Goal: Task Accomplishment & Management: Manage account settings

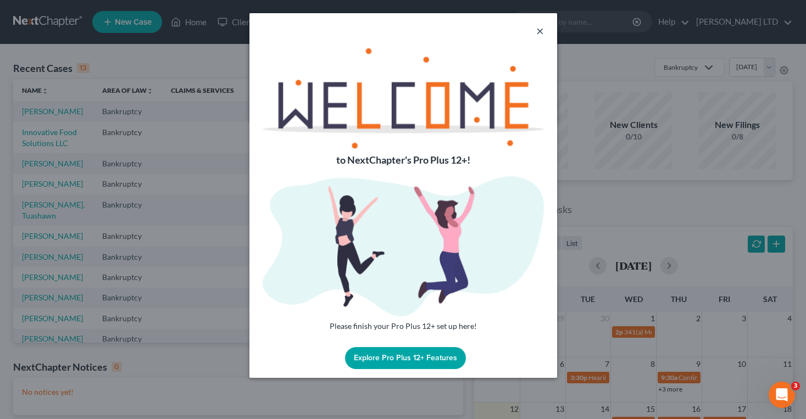
click at [539, 30] on button "×" at bounding box center [540, 30] width 8 height 13
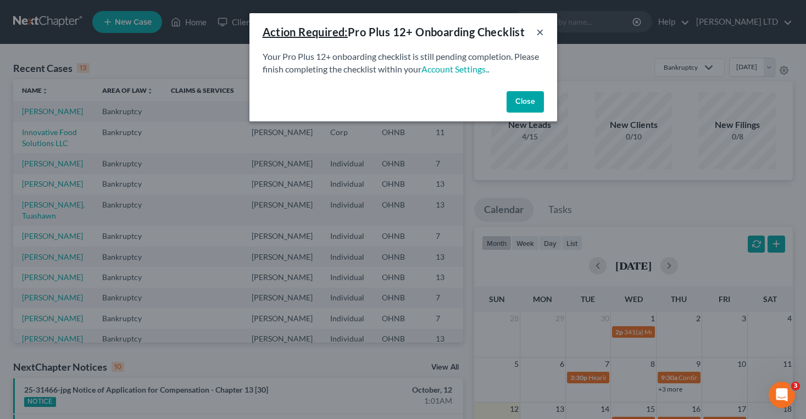
click at [540, 32] on button "×" at bounding box center [540, 31] width 8 height 13
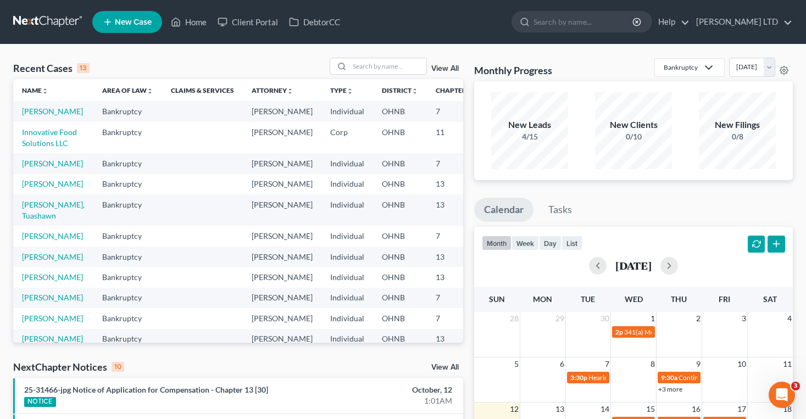
click at [42, 25] on link at bounding box center [48, 22] width 70 height 20
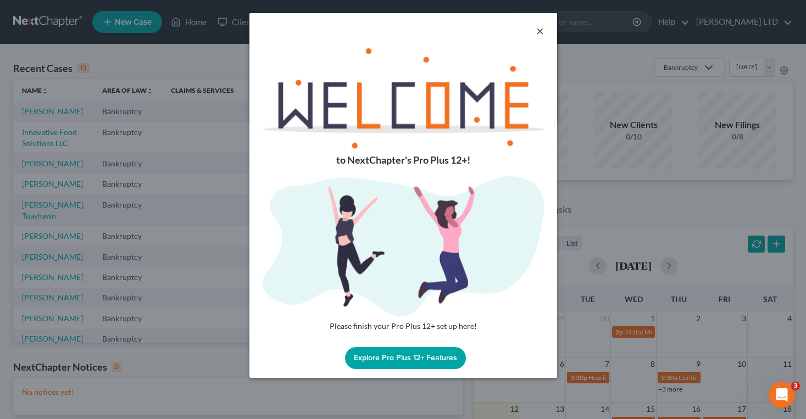
click at [541, 29] on button "×" at bounding box center [540, 30] width 8 height 13
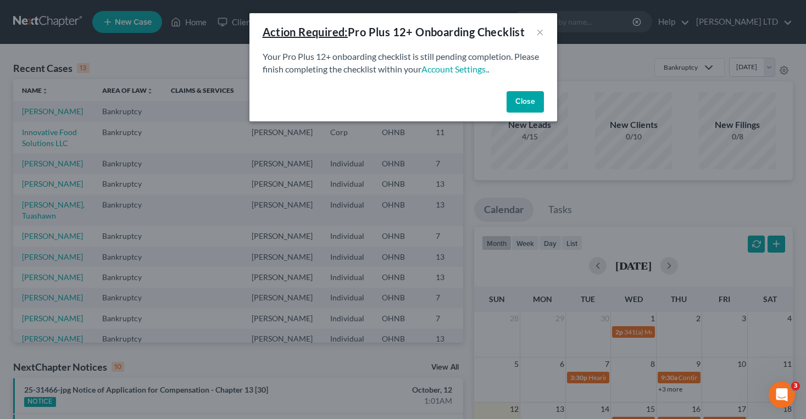
click at [513, 106] on button "Close" at bounding box center [524, 102] width 37 height 22
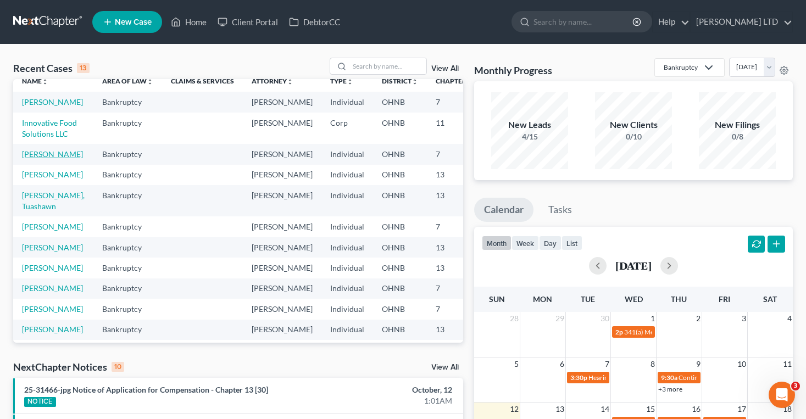
scroll to position [10, 0]
click at [762, 25] on link "[PERSON_NAME] LTD" at bounding box center [741, 22] width 102 height 20
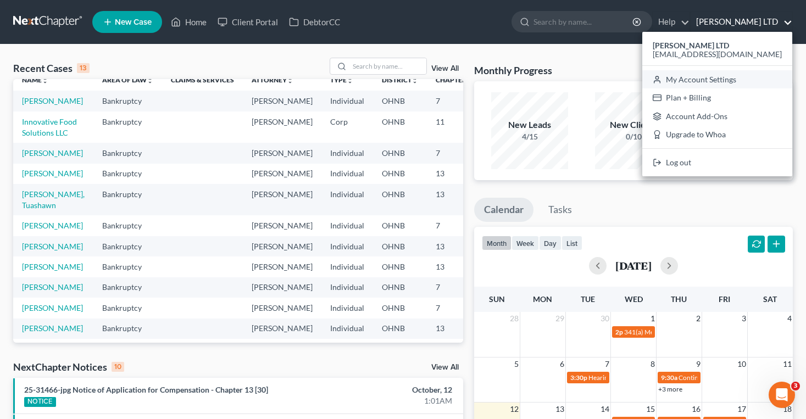
click at [724, 79] on link "My Account Settings" at bounding box center [717, 79] width 150 height 19
select select "24"
select select "36"
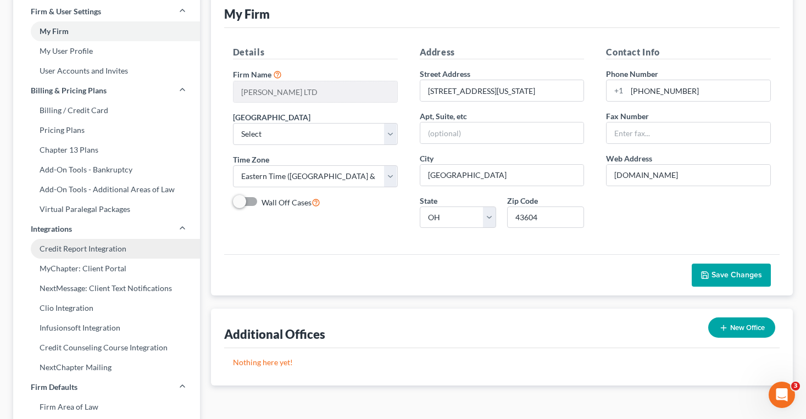
click at [71, 249] on link "Credit Report Integration" at bounding box center [106, 249] width 187 height 20
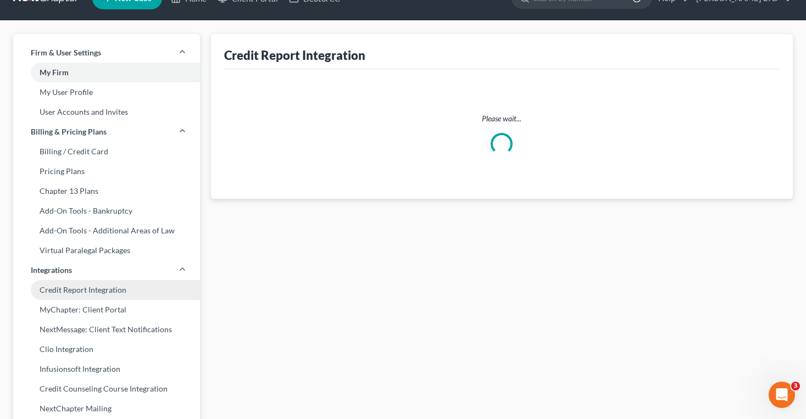
scroll to position [1, 0]
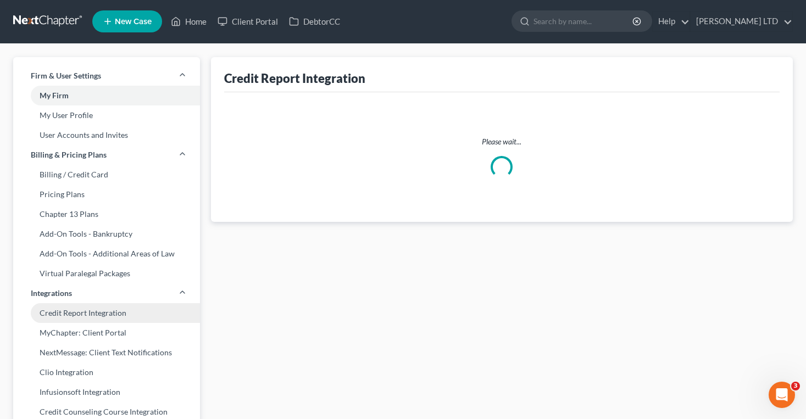
select select "36"
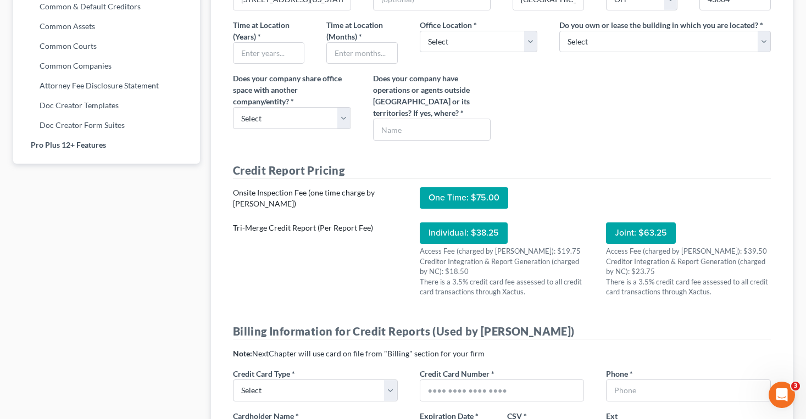
scroll to position [641, 0]
